Goal: Information Seeking & Learning: Check status

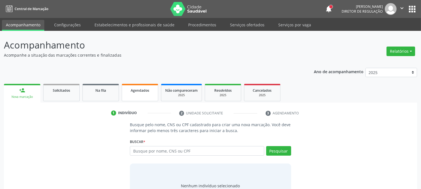
click at [136, 94] on link "Agendados" at bounding box center [140, 92] width 36 height 17
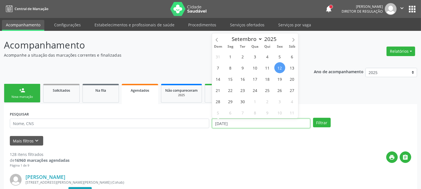
click at [237, 124] on input "[DATE]" at bounding box center [261, 124] width 98 height 10
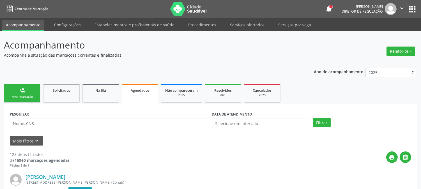
click at [355, 140] on div "Mais filtros keyboard_arrow_down" at bounding box center [210, 141] width 404 height 10
click at [174, 125] on input "text" at bounding box center [109, 124] width 199 height 10
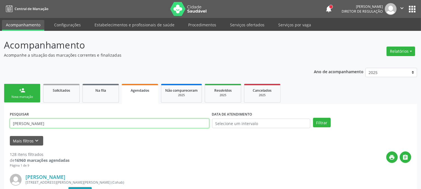
type input "[PERSON_NAME]"
click at [313, 118] on button "Filtrar" at bounding box center [322, 123] width 18 height 10
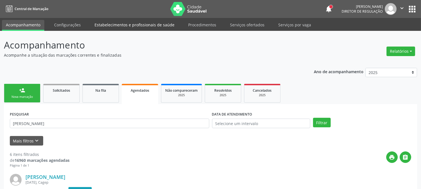
click at [107, 25] on link "Estabelecimentos e profissionais de saúde" at bounding box center [135, 25] width 88 height 10
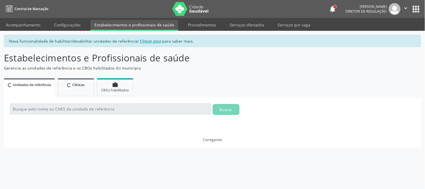
click at [32, 22] on link "Acompanhamento" at bounding box center [23, 25] width 42 height 10
click at [406, 8] on button "" at bounding box center [406, 9] width 11 height 12
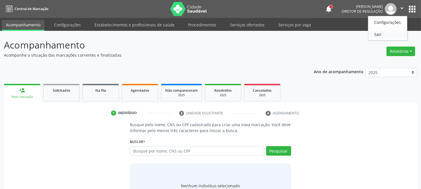
click at [388, 33] on link "Sair" at bounding box center [387, 34] width 39 height 8
